Goal: Transaction & Acquisition: Purchase product/service

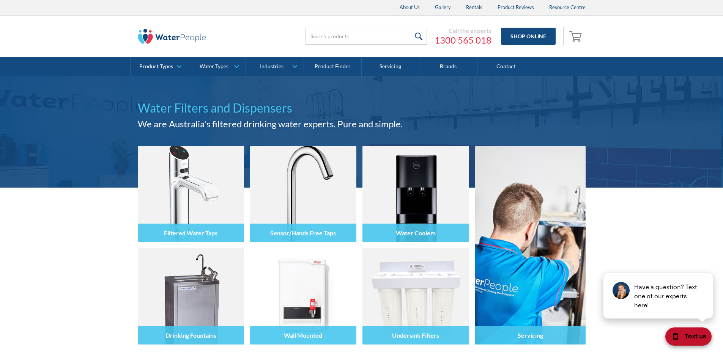
click at [691, 337] on span "Text us" at bounding box center [694, 336] width 21 height 10
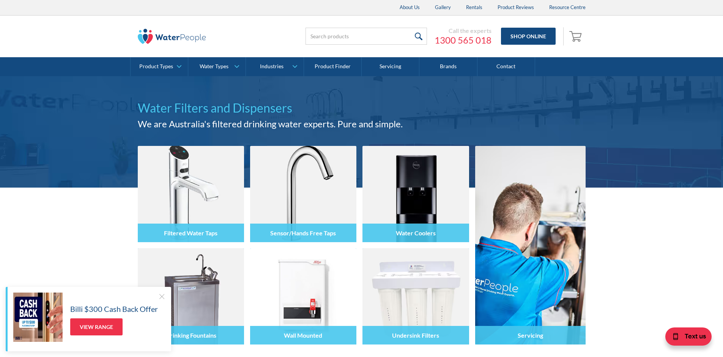
click at [160, 296] on div at bounding box center [162, 297] width 8 height 8
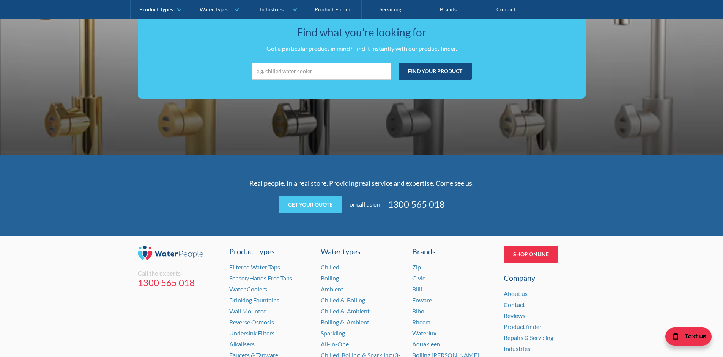
scroll to position [1503, 0]
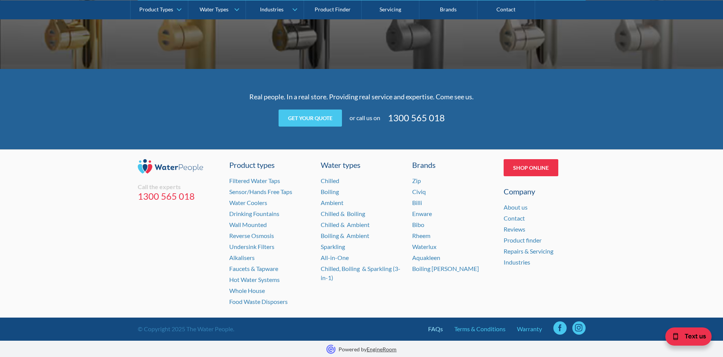
click at [434, 329] on link "FAQs" at bounding box center [435, 329] width 15 height 9
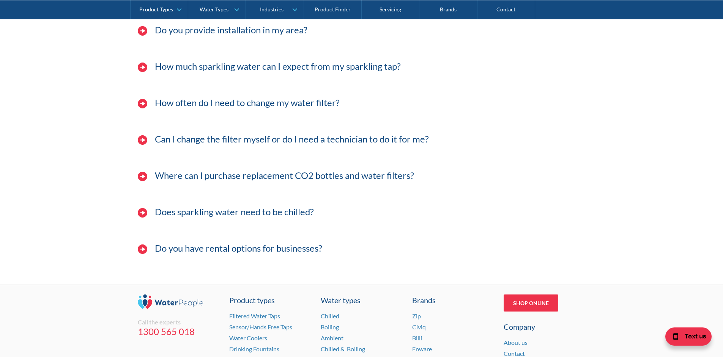
scroll to position [161, 0]
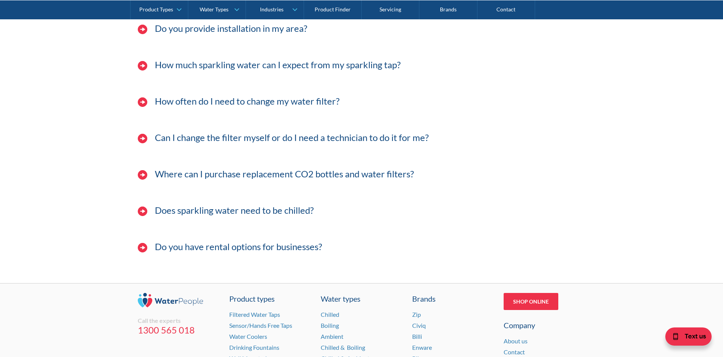
click at [210, 135] on h3 "Can I change the filter myself or do I need a technician to do it for me?" at bounding box center [292, 137] width 274 height 11
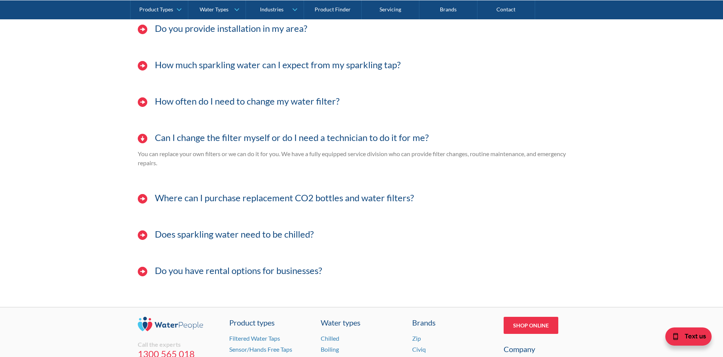
click at [210, 135] on h3 "Can I change the filter myself or do I need a technician to do it for me?" at bounding box center [292, 137] width 274 height 11
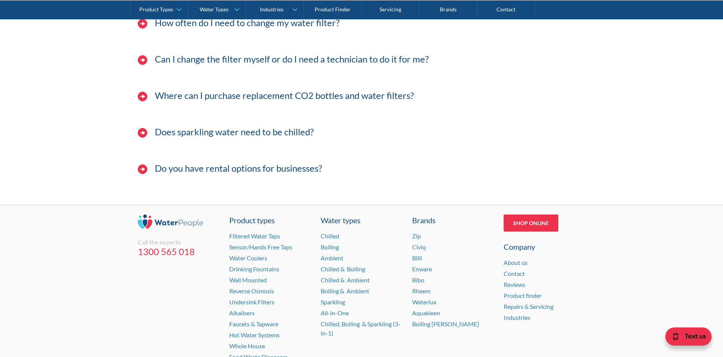
scroll to position [296, 0]
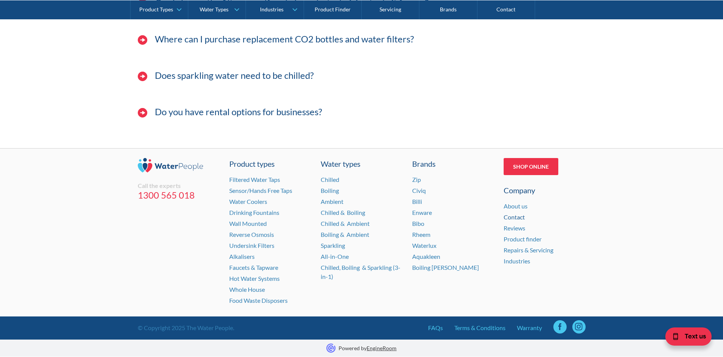
click at [518, 218] on link "Contact" at bounding box center [513, 217] width 21 height 7
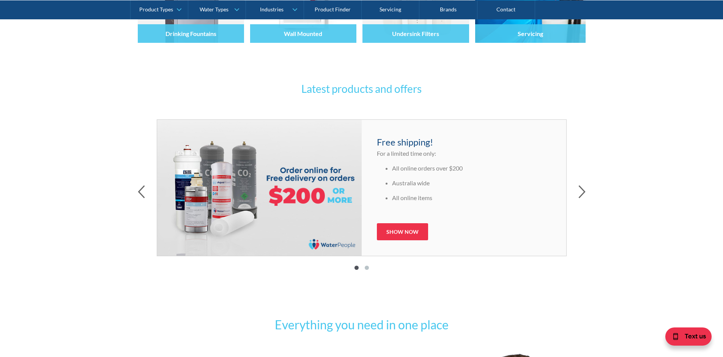
scroll to position [348, 0]
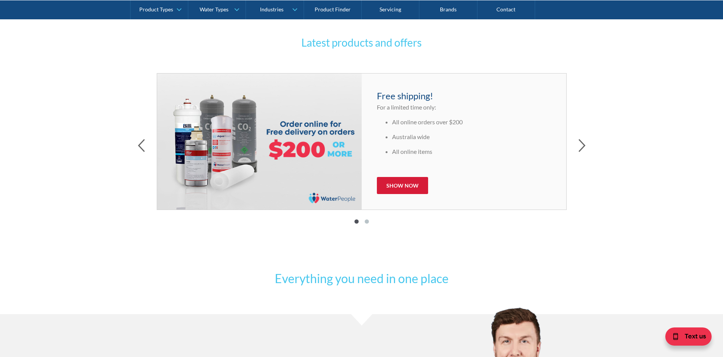
click at [404, 190] on link "Show now" at bounding box center [402, 185] width 51 height 17
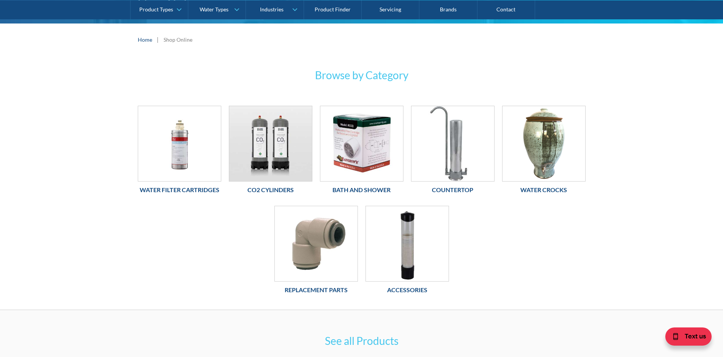
scroll to position [96, 0]
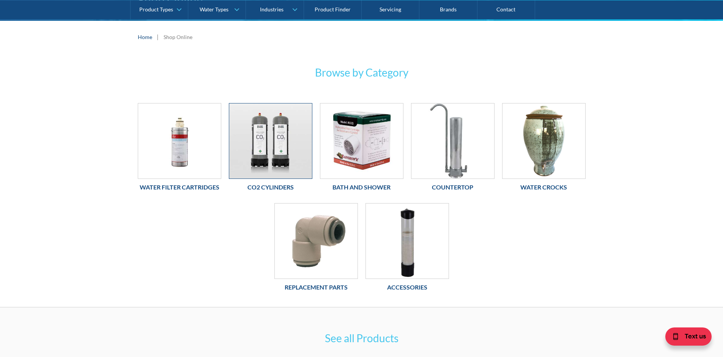
click at [282, 141] on img at bounding box center [270, 141] width 83 height 75
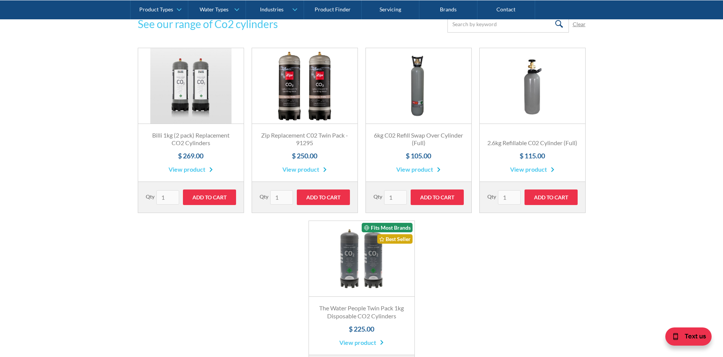
scroll to position [284, 0]
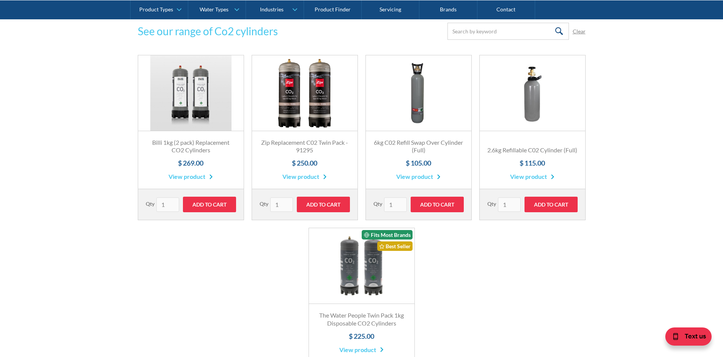
click at [318, 131] on div "Fits Most Brands Best Seller Touch Free Zip Replacement C02 Twin Pack - 91295 $…" at bounding box center [305, 138] width 106 height 166
click at [309, 103] on link "Fits Most Brands Best Seller" at bounding box center [304, 93] width 105 height 76
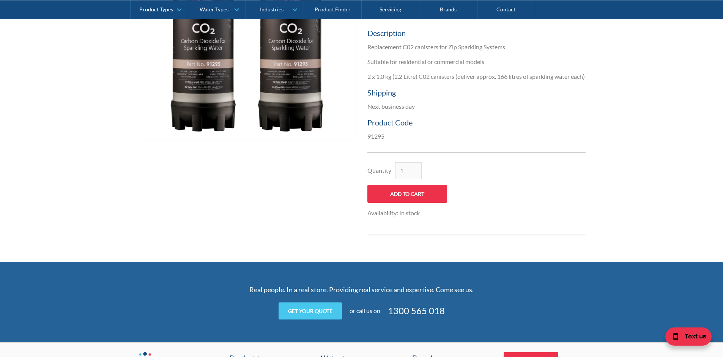
scroll to position [245, 0]
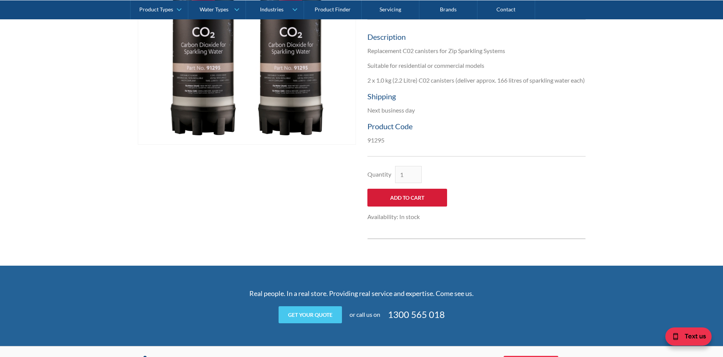
click at [404, 204] on input "Add to Cart" at bounding box center [407, 198] width 80 height 18
type input "Add to Cart"
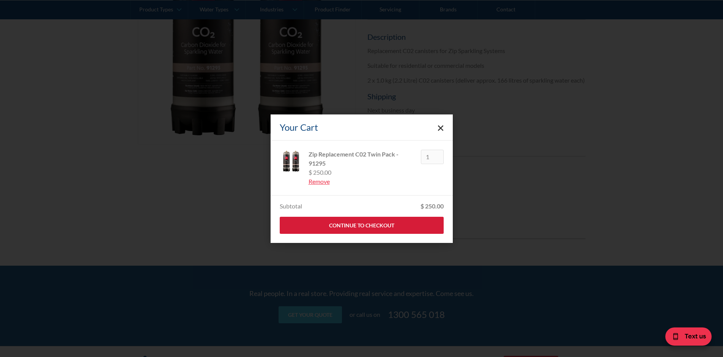
click at [388, 224] on link "Continue to Checkout" at bounding box center [362, 225] width 164 height 17
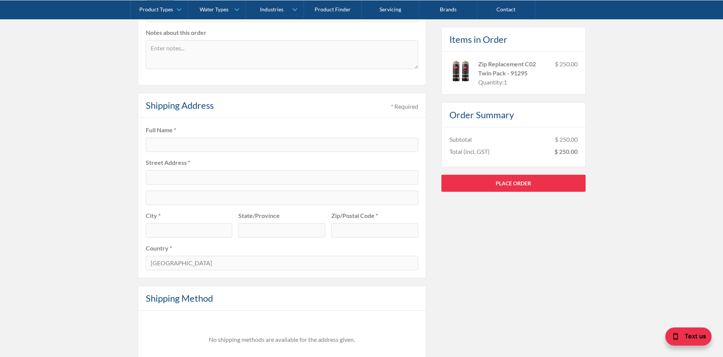
scroll to position [273, 0]
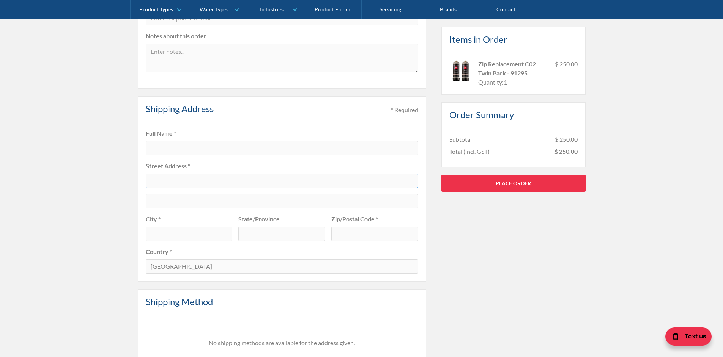
click at [191, 177] on input "text" at bounding box center [282, 181] width 272 height 14
type input "29 Parnki Parade"
click at [171, 233] on input "text" at bounding box center [189, 234] width 87 height 14
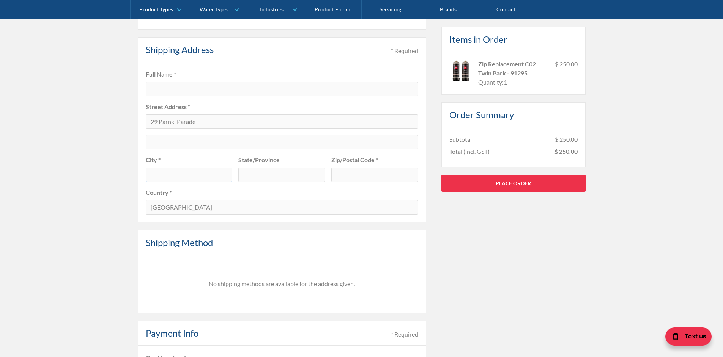
scroll to position [333, 0]
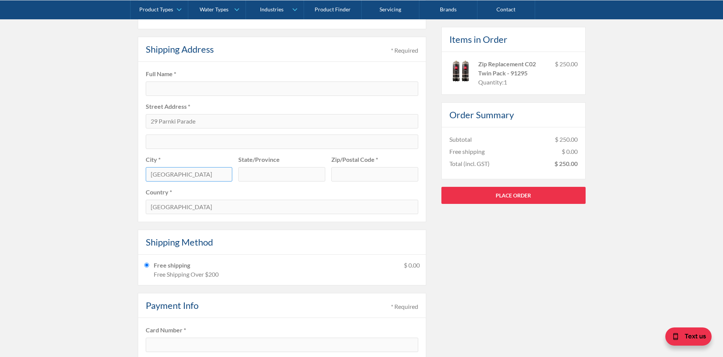
type input "[GEOGRAPHIC_DATA]"
click at [112, 205] on div "Pay with browser. Customer Information * Required Email * Optional Information …" at bounding box center [361, 129] width 723 height 624
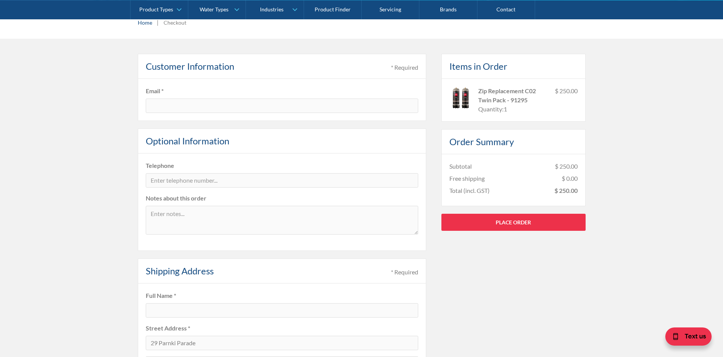
scroll to position [111, 0]
